Goal: Information Seeking & Learning: Check status

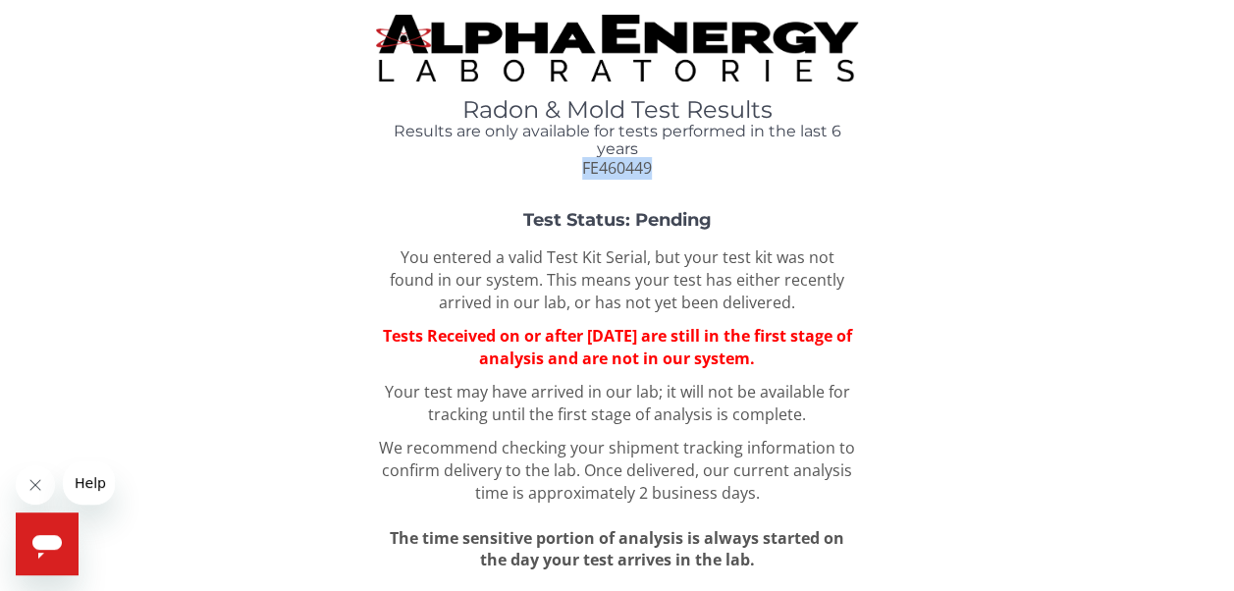
drag, startPoint x: 652, startPoint y: 171, endPoint x: 583, endPoint y: 169, distance: 68.8
click at [583, 169] on div "Radon & Mold Test Results Results are only available for tests performed in the…" at bounding box center [617, 138] width 482 height 82
drag, startPoint x: 583, startPoint y: 169, endPoint x: 599, endPoint y: 165, distance: 16.2
copy span "FE460449"
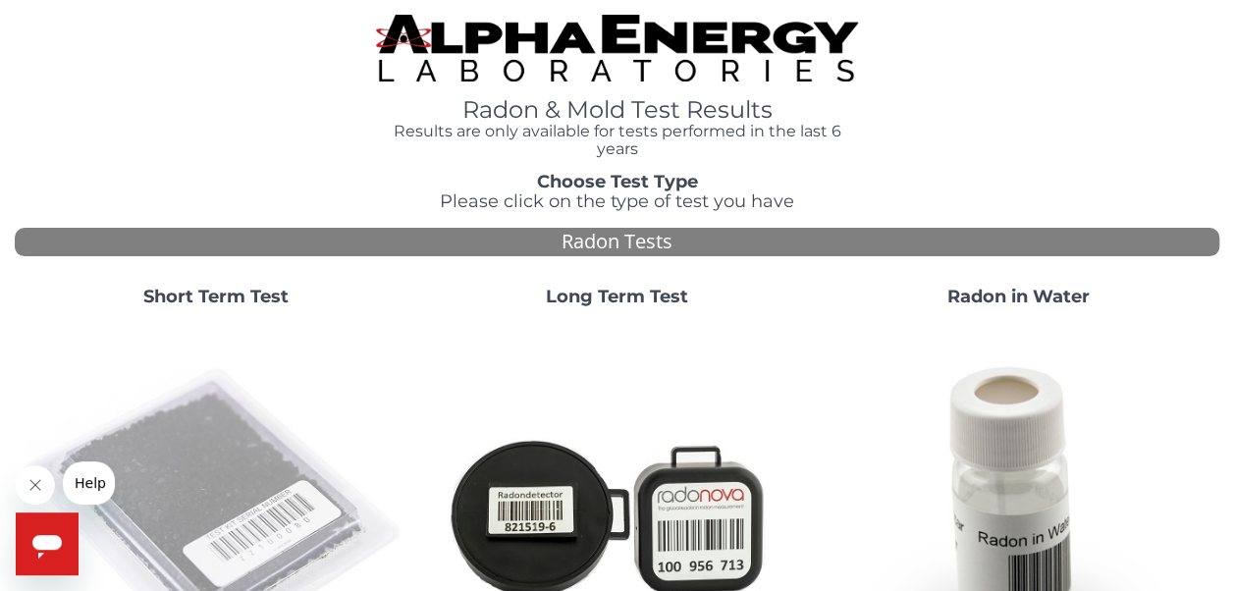
click at [197, 461] on img at bounding box center [216, 515] width 386 height 386
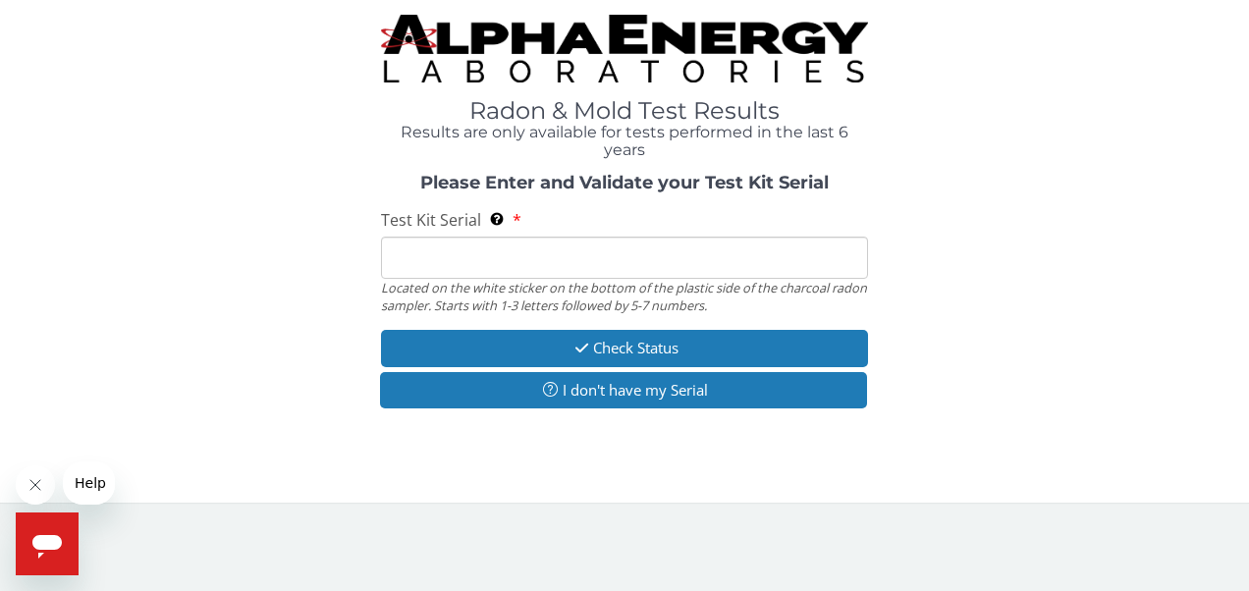
click at [571, 254] on input "Test Kit Serial Located on the white sticker on the bottom of the plastic side …" at bounding box center [625, 258] width 488 height 42
drag, startPoint x: 572, startPoint y: 253, endPoint x: 499, endPoint y: 259, distance: 72.9
click at [499, 259] on input "Test Kit Serial Located on the white sticker on the bottom of the plastic side …" at bounding box center [625, 258] width 488 height 42
type input "fe457147"
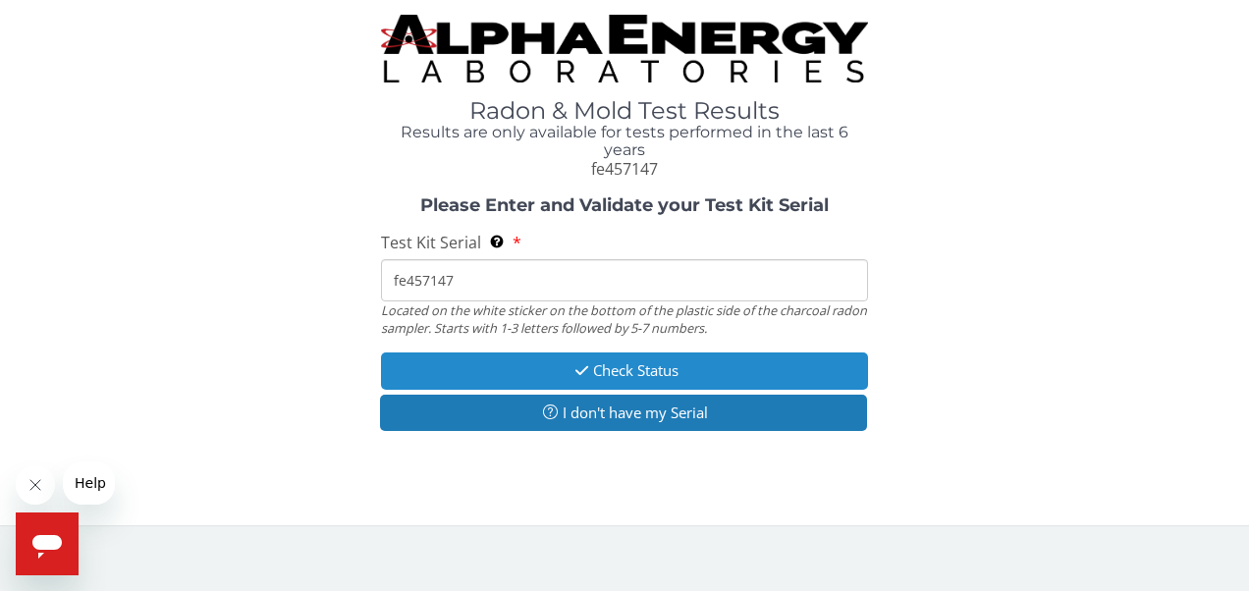
click at [589, 365] on button "Check Status" at bounding box center [625, 371] width 488 height 36
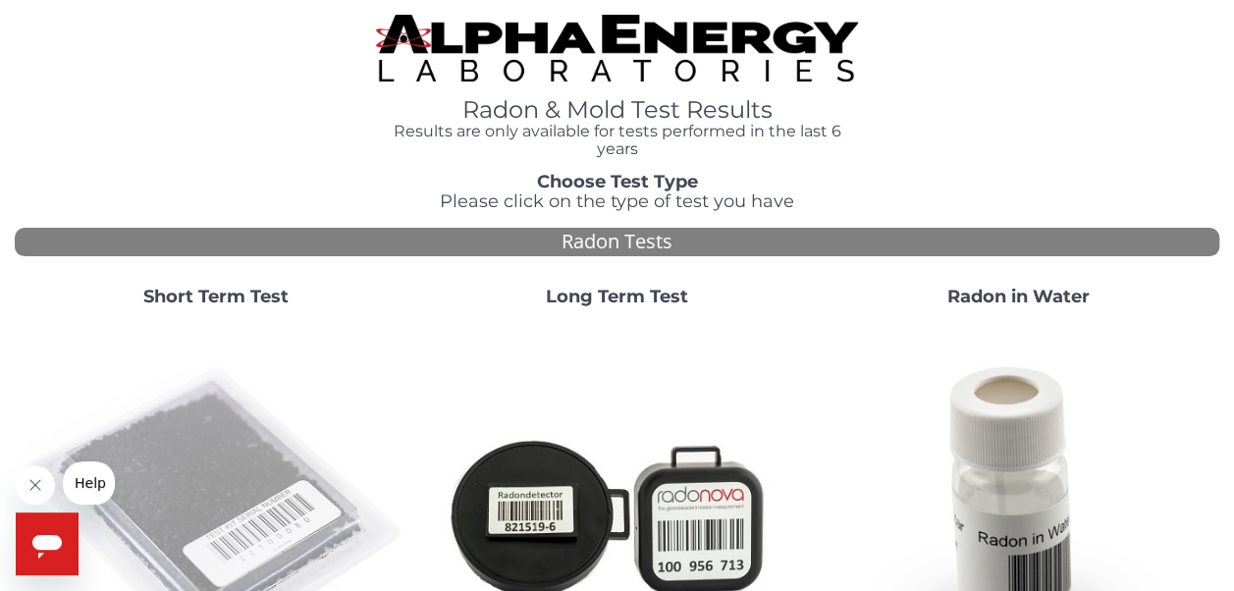
click at [192, 477] on img at bounding box center [216, 515] width 386 height 386
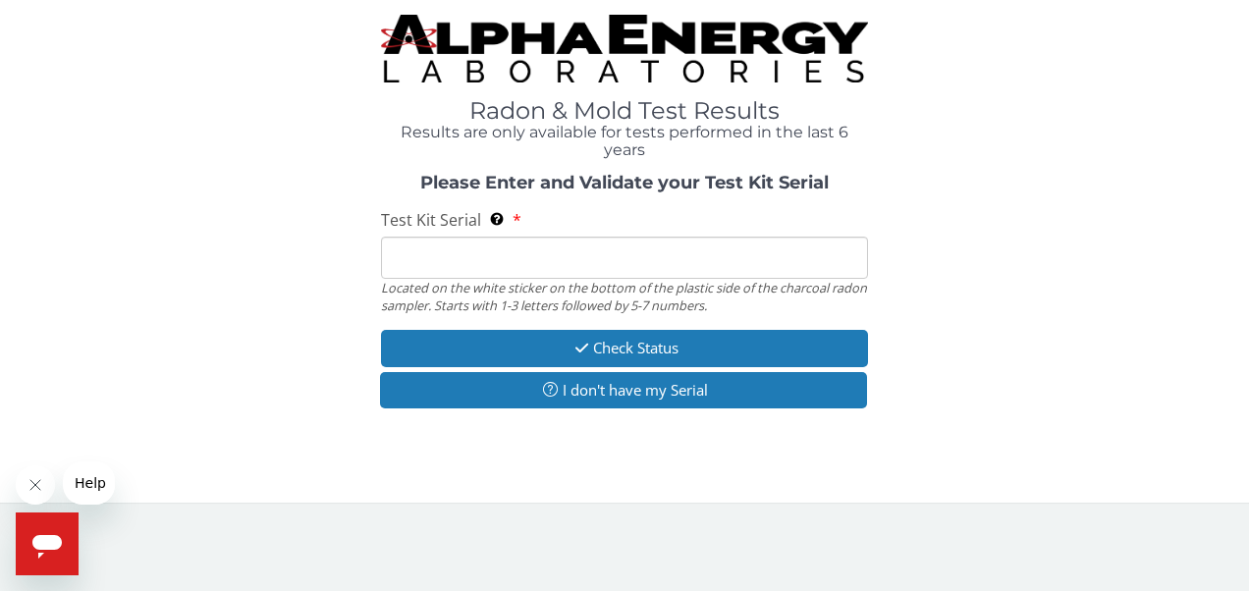
click at [631, 262] on input "Test Kit Serial Located on the white sticker on the bottom of the plastic side …" at bounding box center [625, 258] width 488 height 42
type input "fe460449"
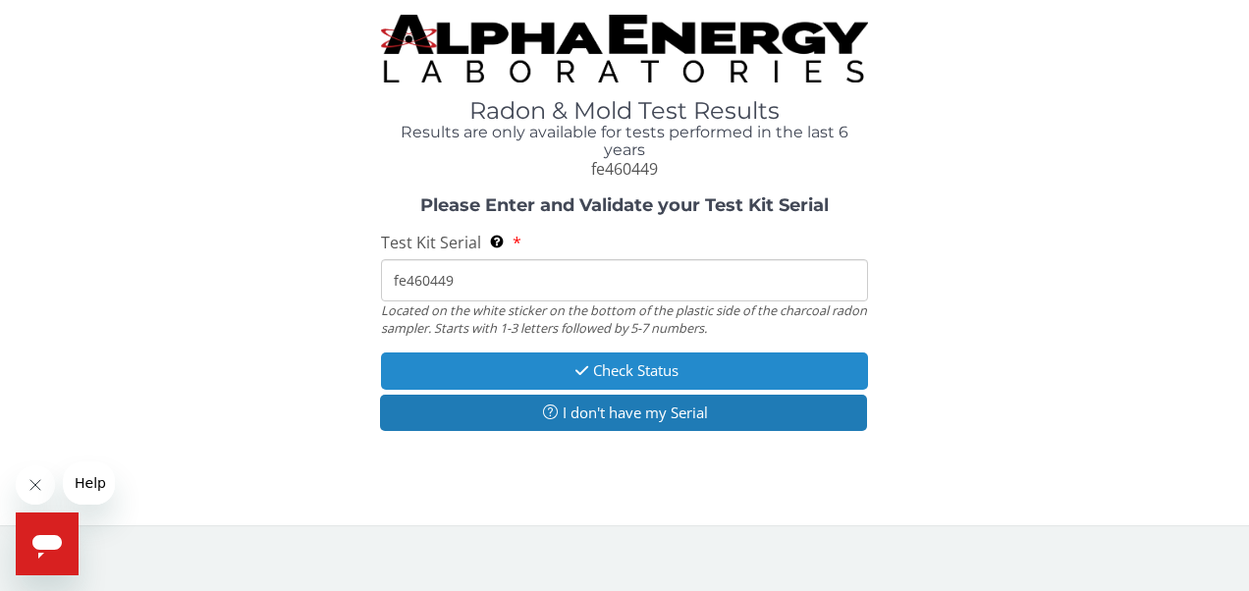
click at [605, 366] on button "Check Status" at bounding box center [625, 371] width 488 height 36
